Goal: Answer question/provide support

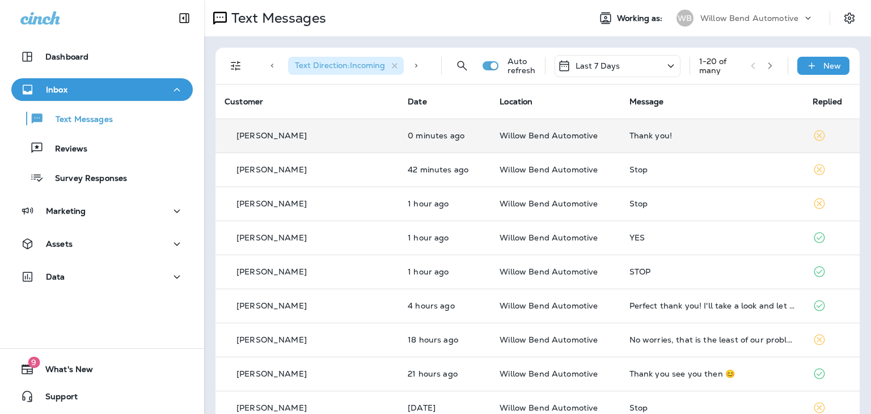
click at [642, 137] on div "Thank you!" at bounding box center [711, 135] width 165 height 9
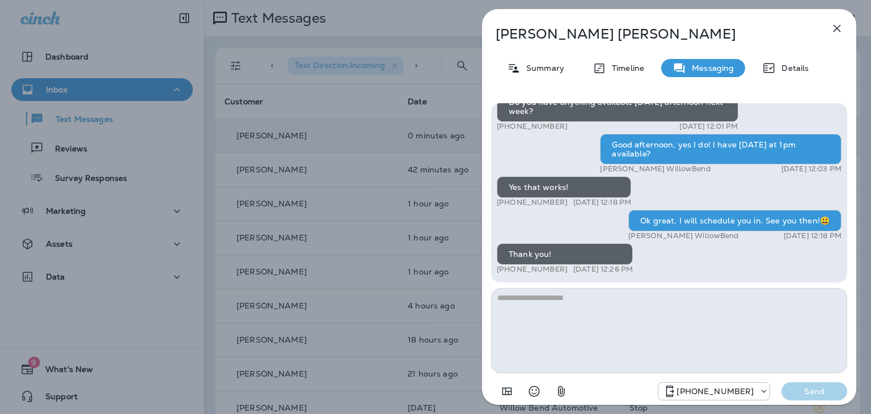
click at [658, 307] on textarea at bounding box center [669, 330] width 356 height 85
type textarea "**********"
click at [812, 395] on p "Send" at bounding box center [814, 391] width 48 height 10
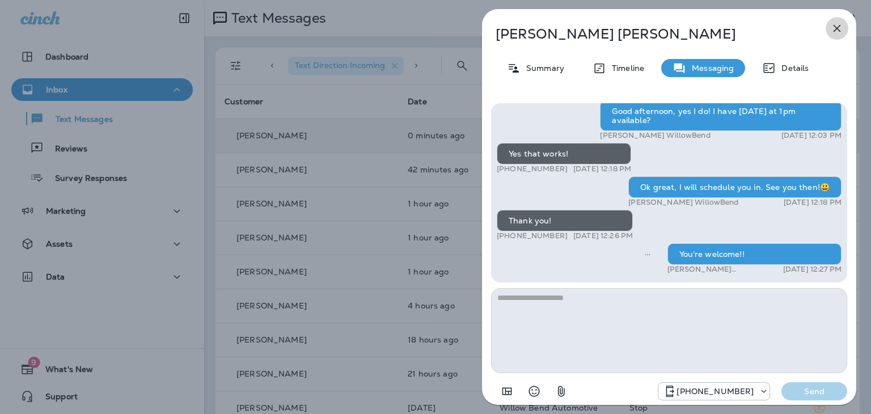
click at [838, 29] on icon "button" at bounding box center [837, 29] width 14 height 14
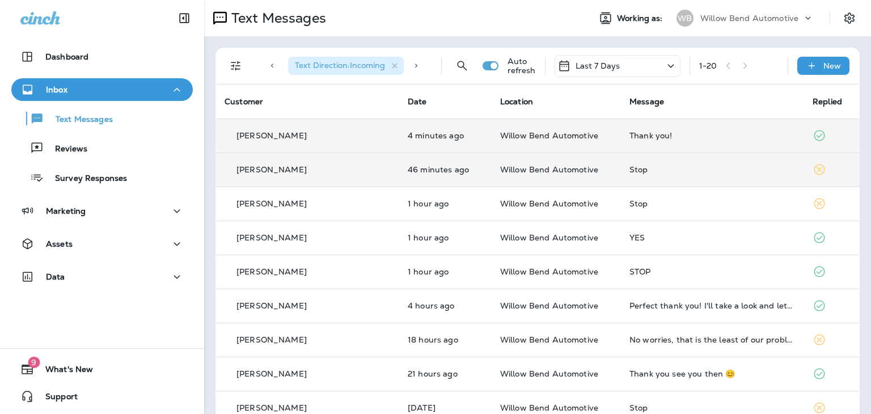
click at [629, 170] on div "Stop" at bounding box center [711, 169] width 165 height 9
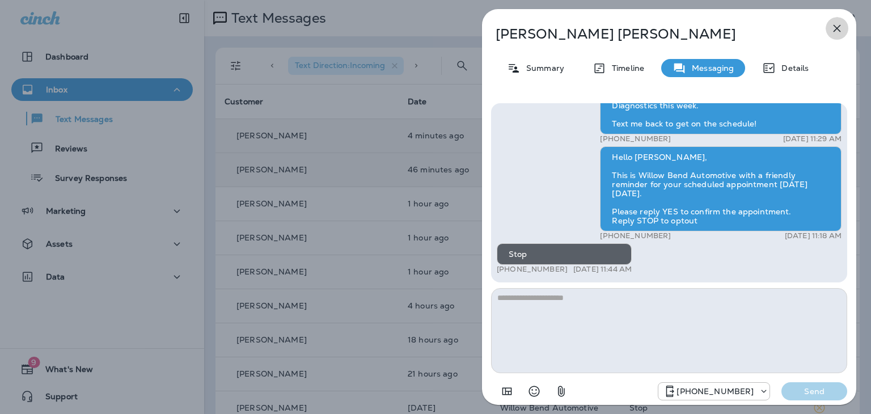
click at [834, 26] on icon "button" at bounding box center [836, 28] width 7 height 7
